Goal: Transaction & Acquisition: Book appointment/travel/reservation

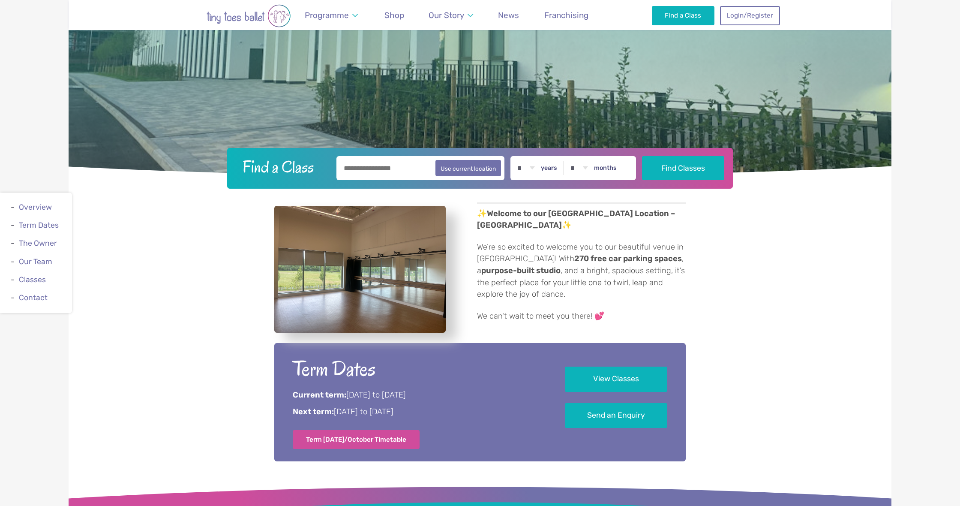
scroll to position [228, 0]
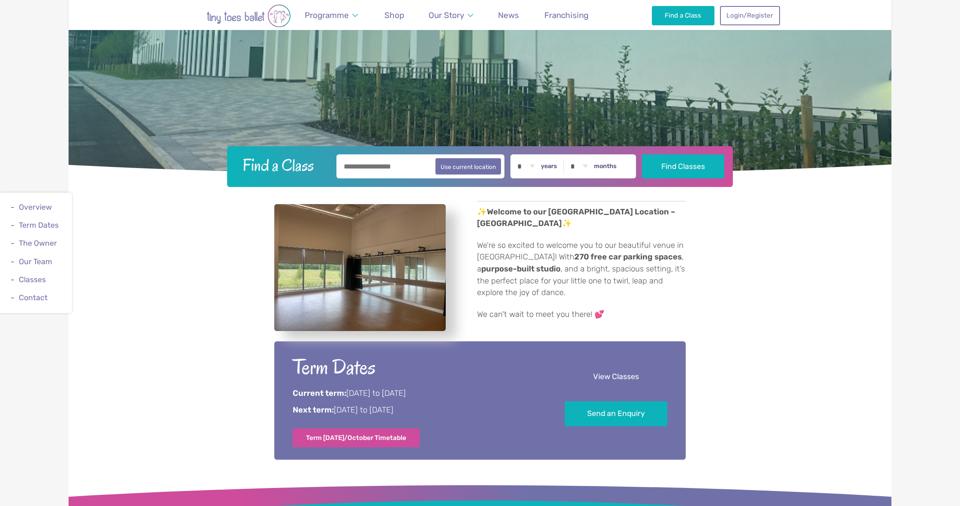
click at [611, 380] on link "View Classes" at bounding box center [616, 376] width 102 height 25
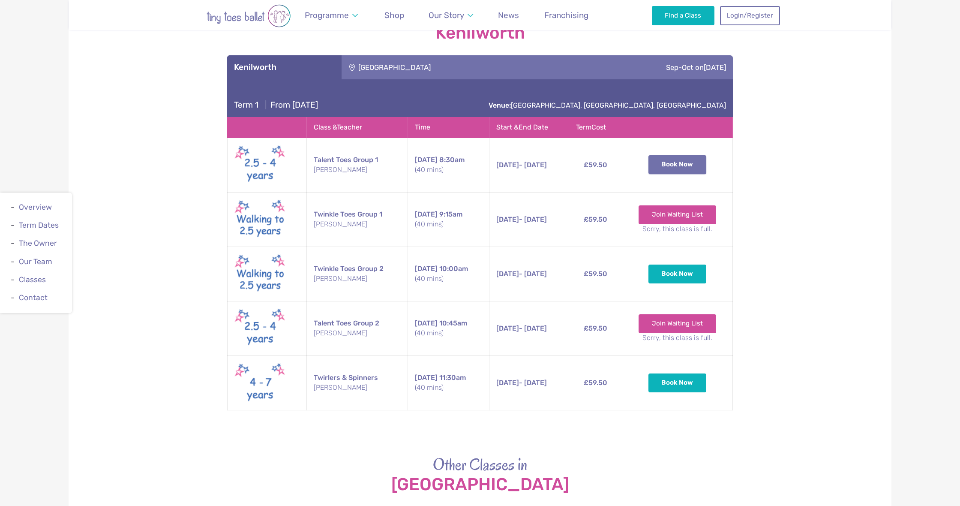
click at [680, 164] on button "Book Now" at bounding box center [678, 164] width 58 height 19
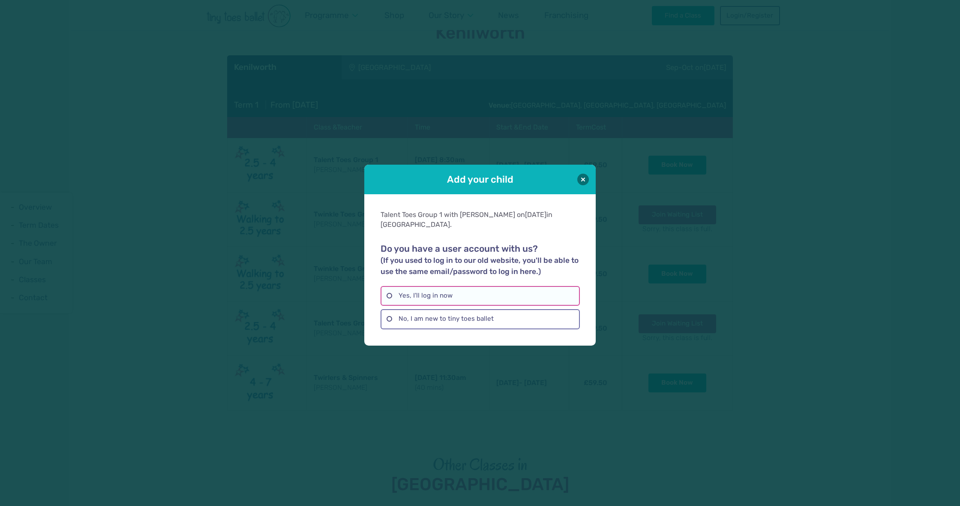
click at [433, 298] on label "Yes, I'll log in now" at bounding box center [480, 296] width 199 height 20
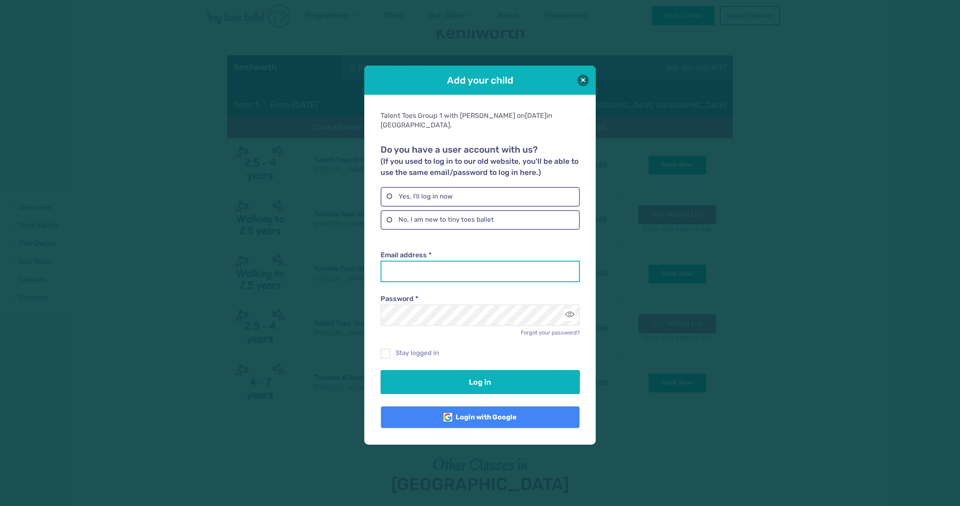
type input "**********"
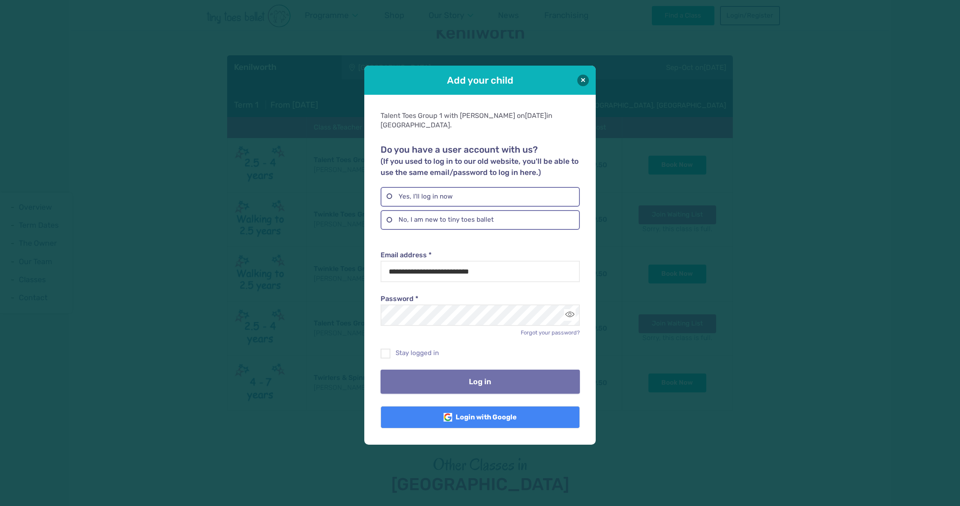
click at [440, 379] on button "Log in" at bounding box center [480, 382] width 199 height 24
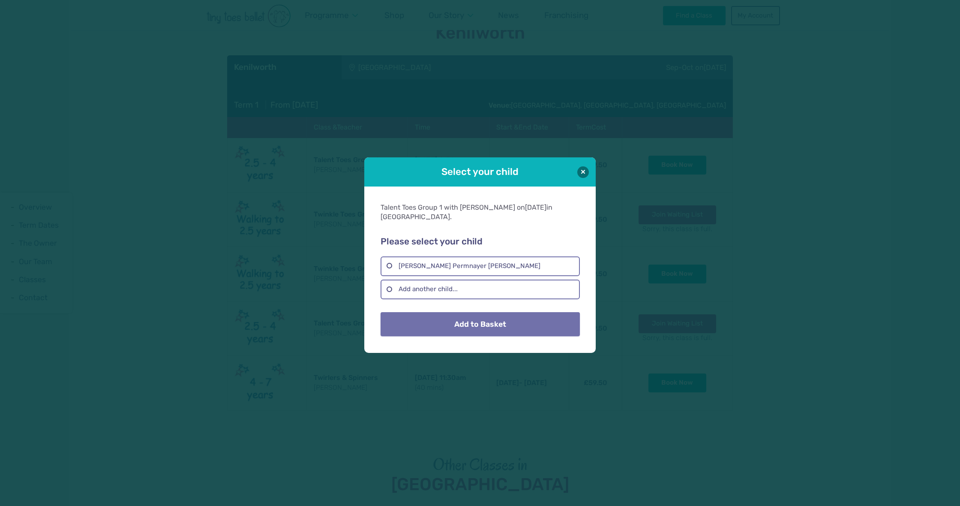
click at [463, 325] on button "Add to Basket" at bounding box center [480, 324] width 199 height 24
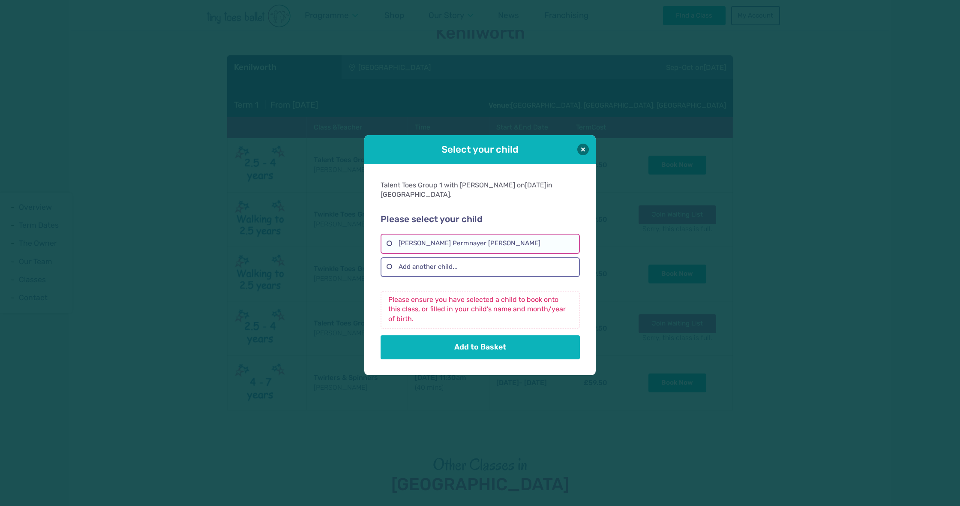
click at [442, 248] on label "Millie Permnayer Carner" at bounding box center [480, 244] width 199 height 20
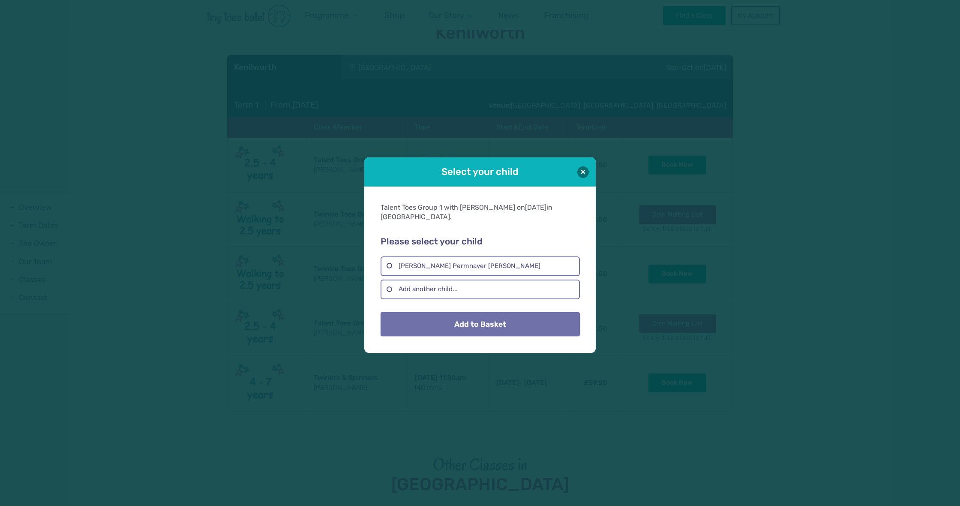
click at [455, 317] on button "Add to Basket" at bounding box center [480, 324] width 199 height 24
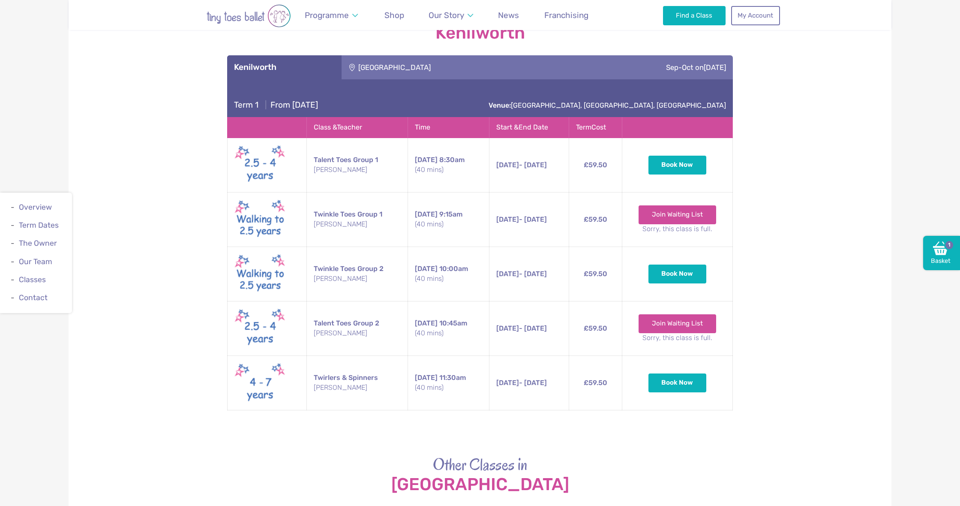
scroll to position [1284, 0]
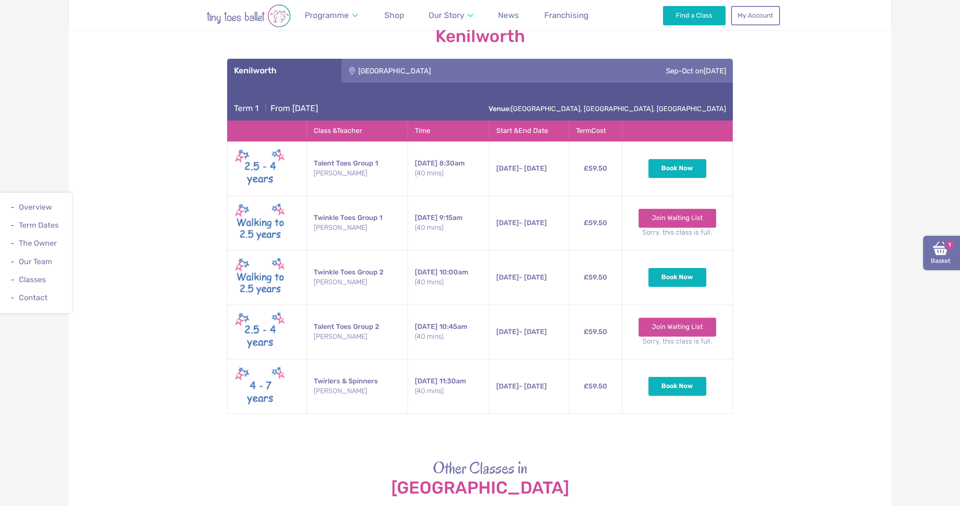
click at [943, 256] on img at bounding box center [940, 248] width 15 height 15
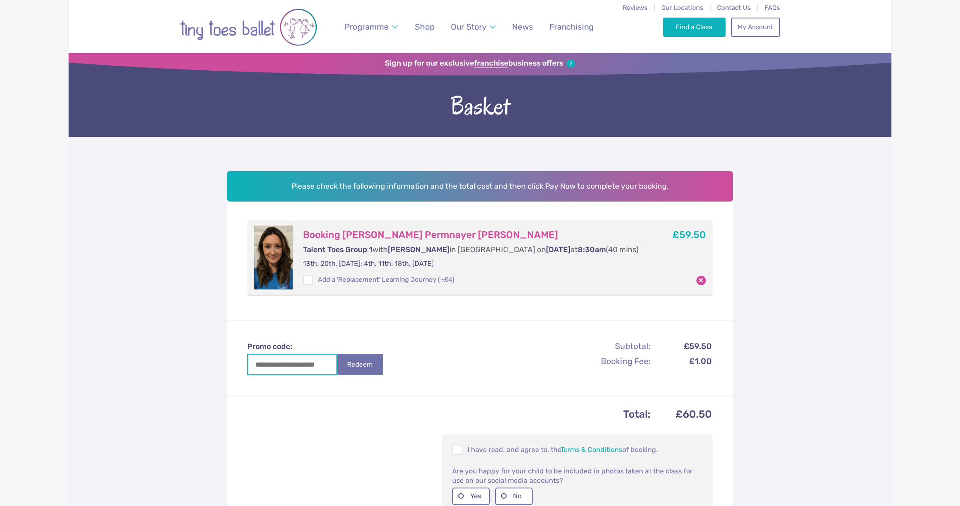
click at [282, 354] on input "Promo code:" at bounding box center [292, 364] width 90 height 21
type input "*********"
click at [365, 362] on button "Redeem" at bounding box center [359, 363] width 45 height 21
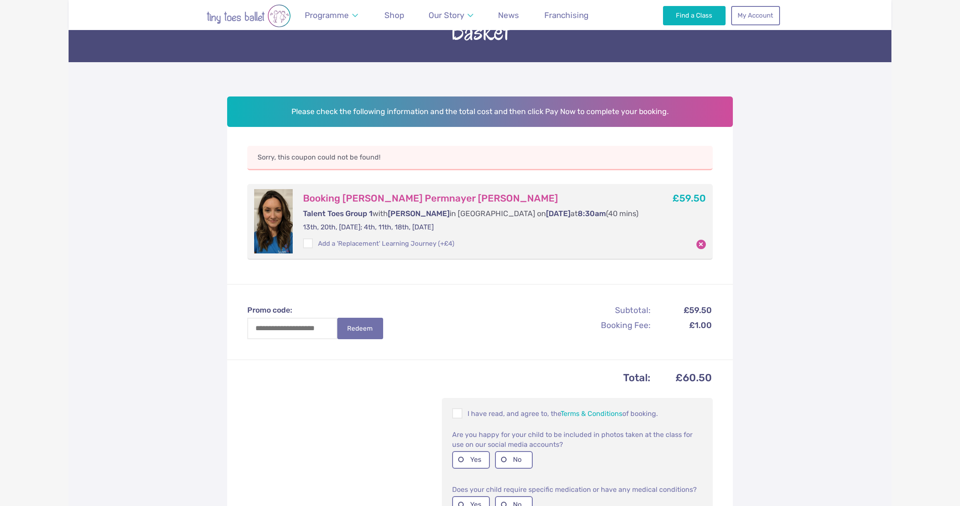
scroll to position [75, 0]
click at [289, 327] on input "Promo code:" at bounding box center [292, 328] width 90 height 21
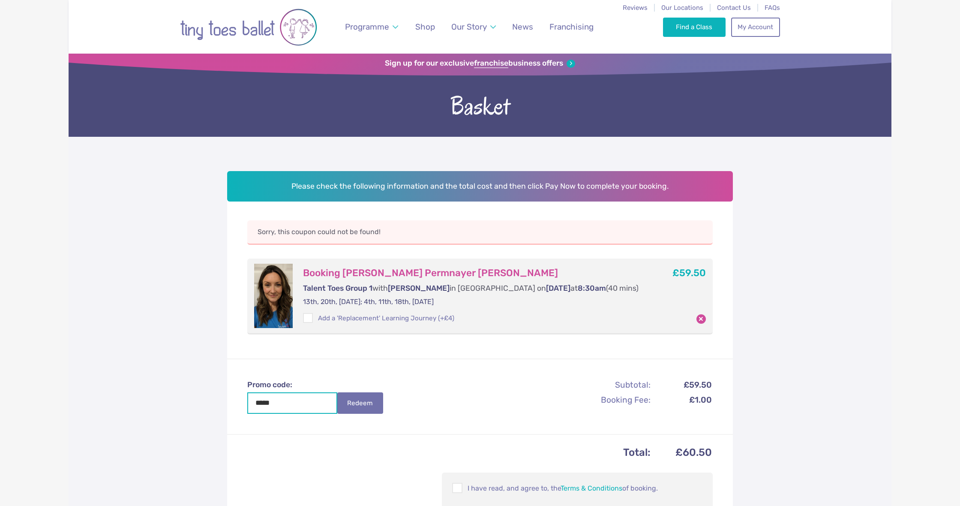
scroll to position [0, 0]
type input "*****"
click at [353, 401] on button "Redeem" at bounding box center [359, 402] width 45 height 21
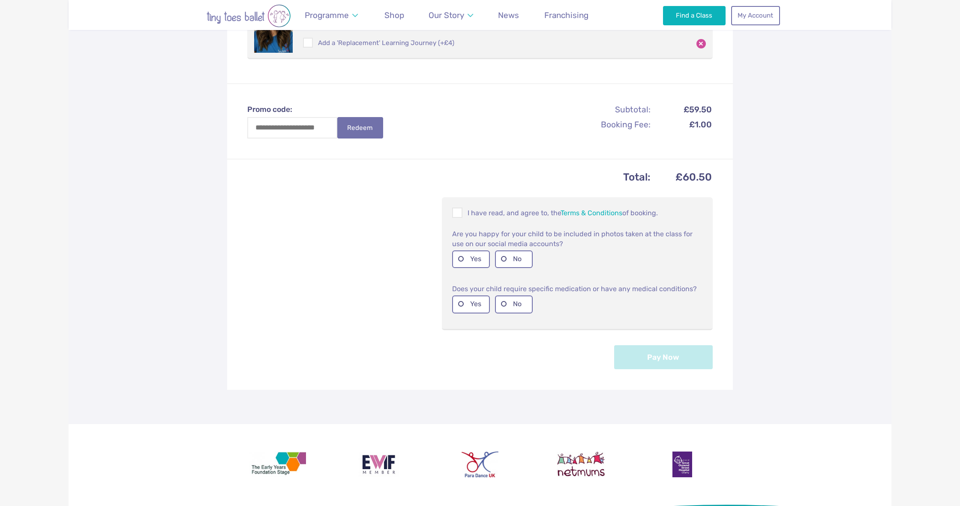
scroll to position [276, 0]
click at [459, 211] on span at bounding box center [457, 213] width 9 height 8
click at [514, 256] on label "No" at bounding box center [514, 259] width 38 height 18
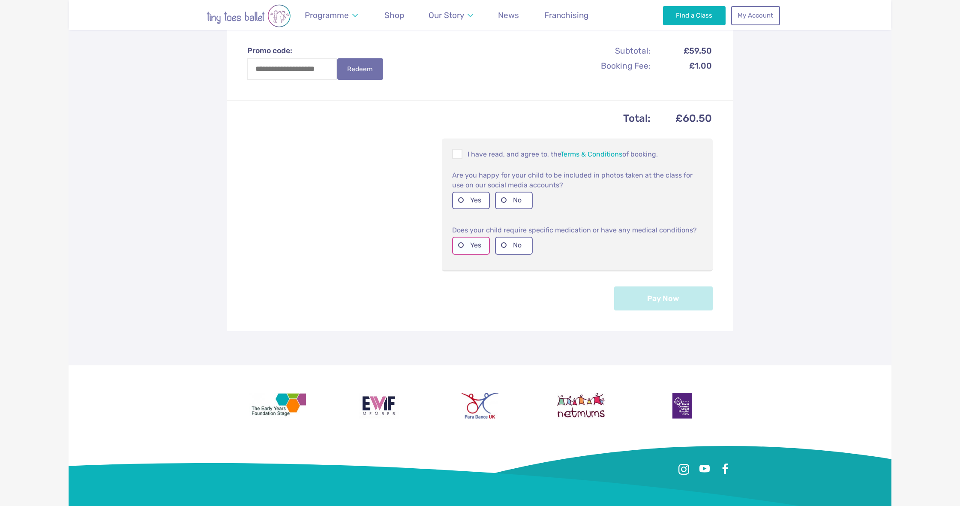
scroll to position [334, 0]
click at [519, 245] on label "No" at bounding box center [514, 246] width 38 height 18
click at [656, 292] on button "Pay Now" at bounding box center [663, 298] width 99 height 24
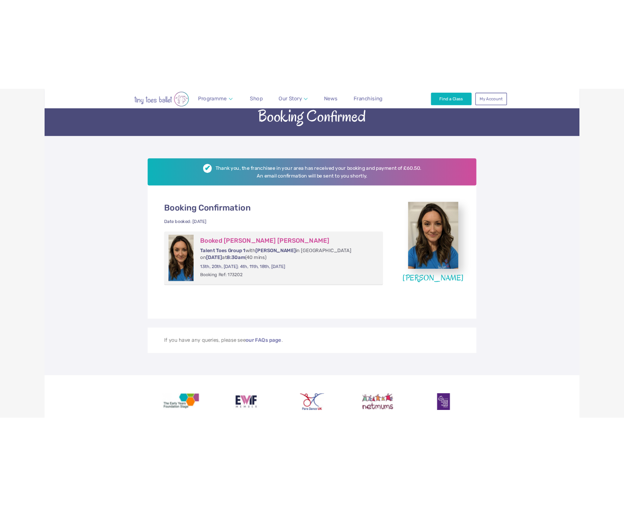
scroll to position [71, 0]
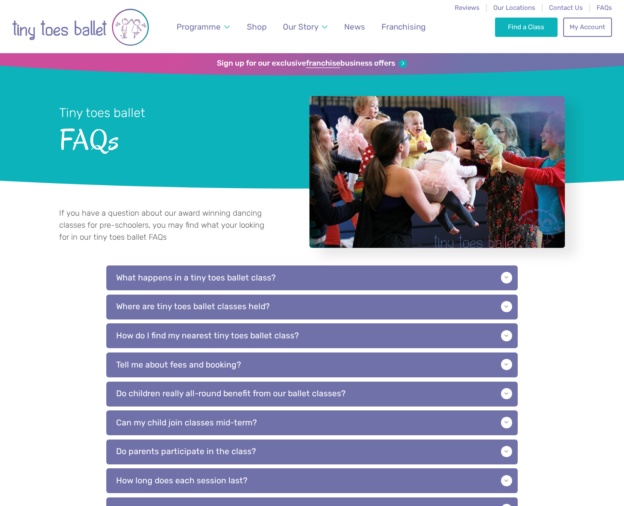
click at [423, 21] on link "Franchising" at bounding box center [404, 27] width 52 height 20
drag, startPoint x: 614, startPoint y: 27, endPoint x: 401, endPoint y: 18, distance: 213.7
click at [423, 21] on link "Franchising" at bounding box center [404, 27] width 52 height 20
